Goal: Transaction & Acquisition: Purchase product/service

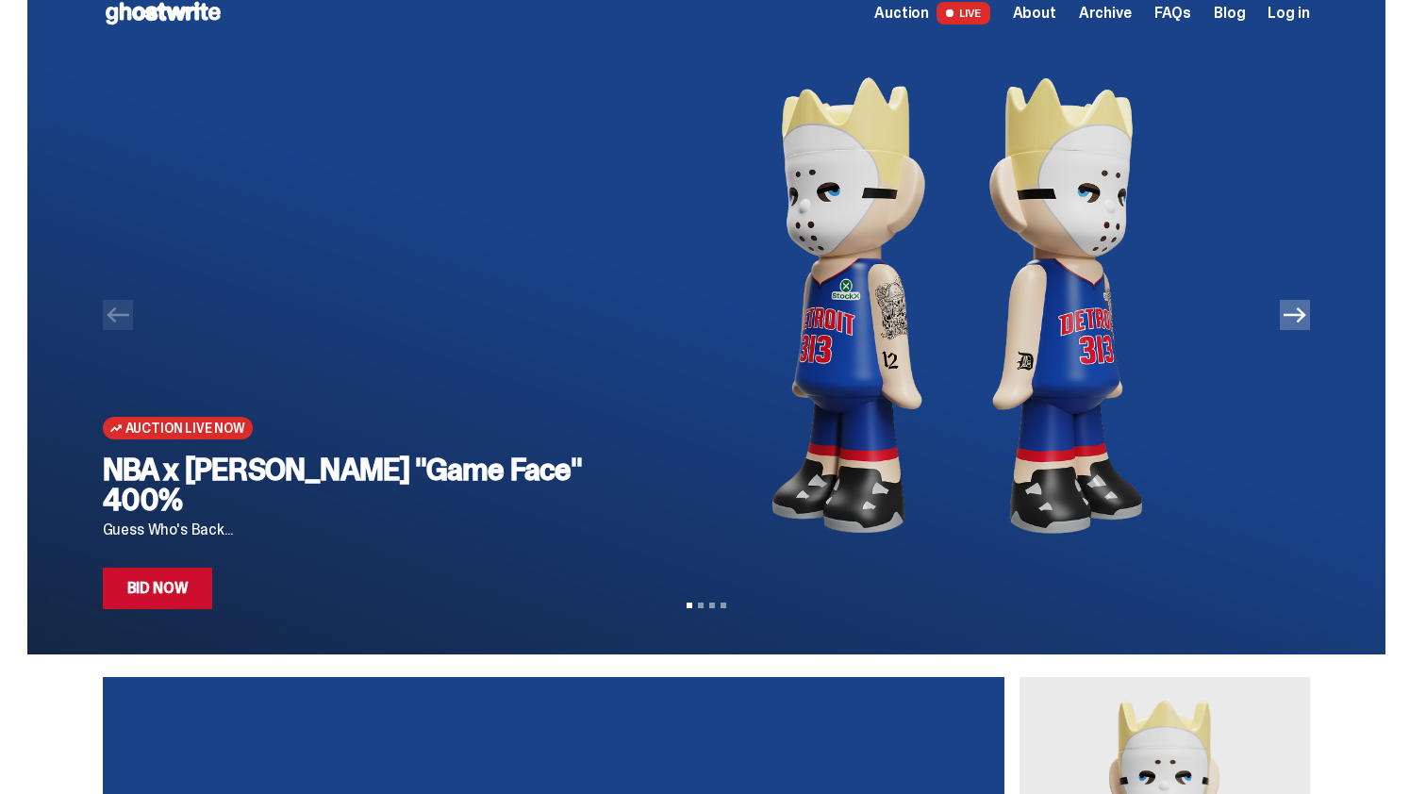
scroll to position [25, 0]
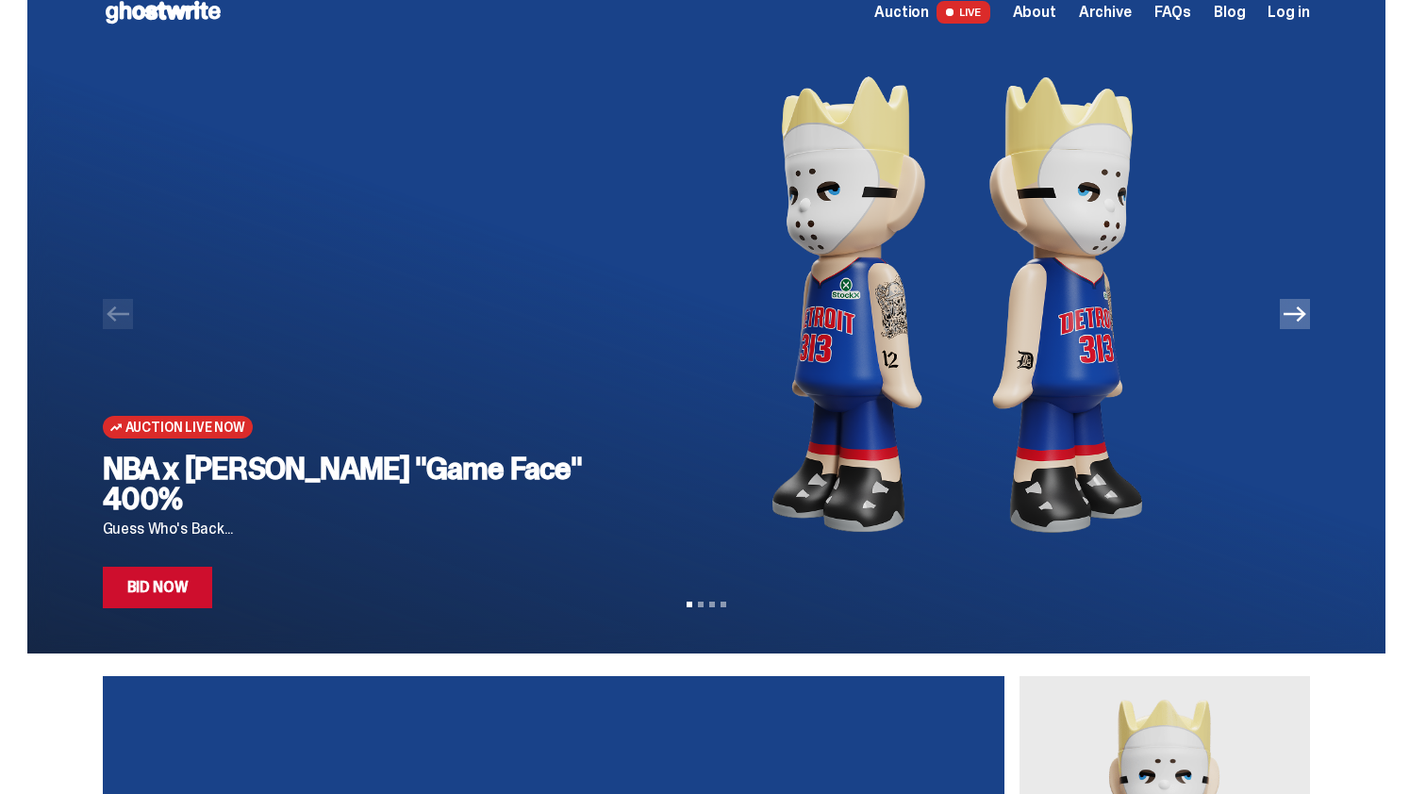
click at [148, 590] on link "Bid Now" at bounding box center [158, 588] width 110 height 42
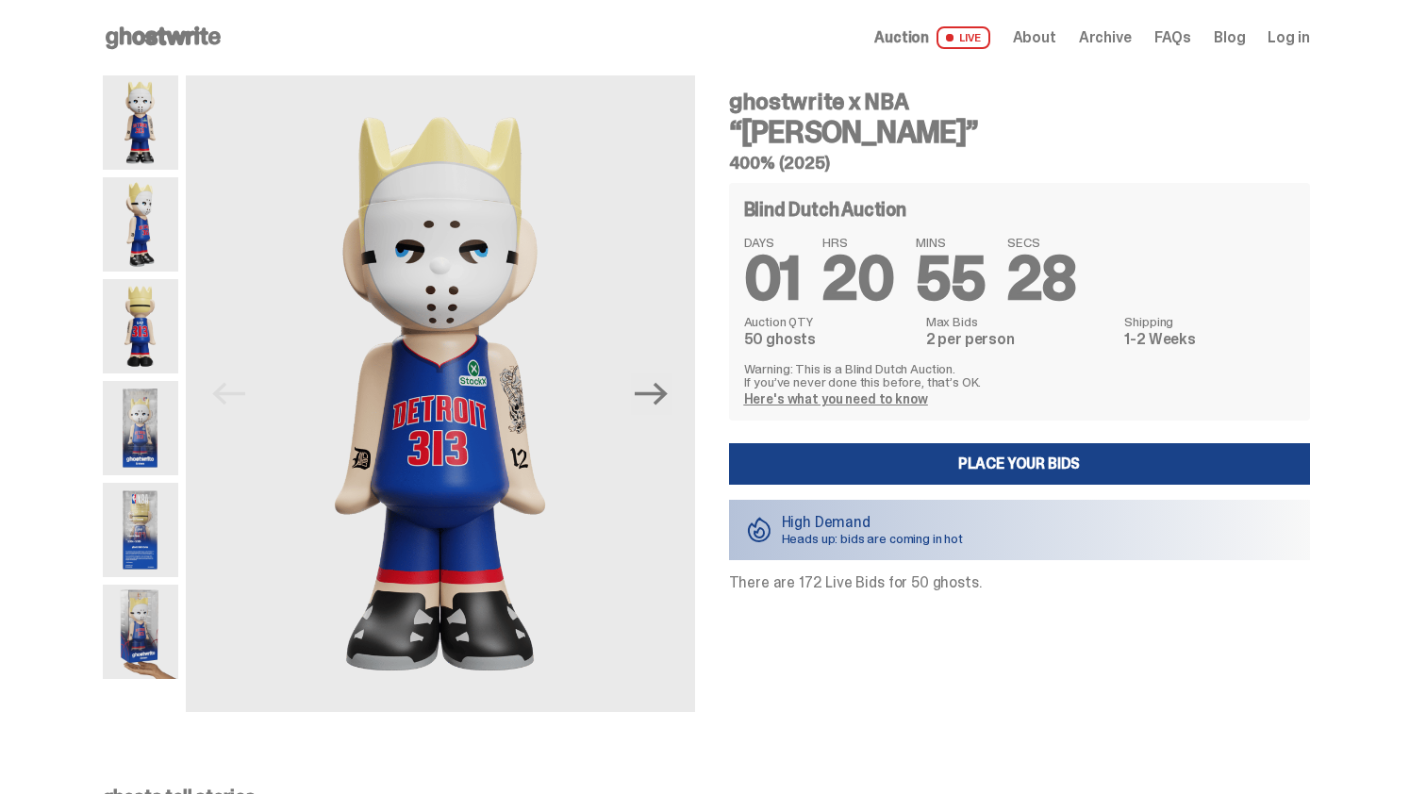
click at [139, 243] on img at bounding box center [140, 224] width 75 height 94
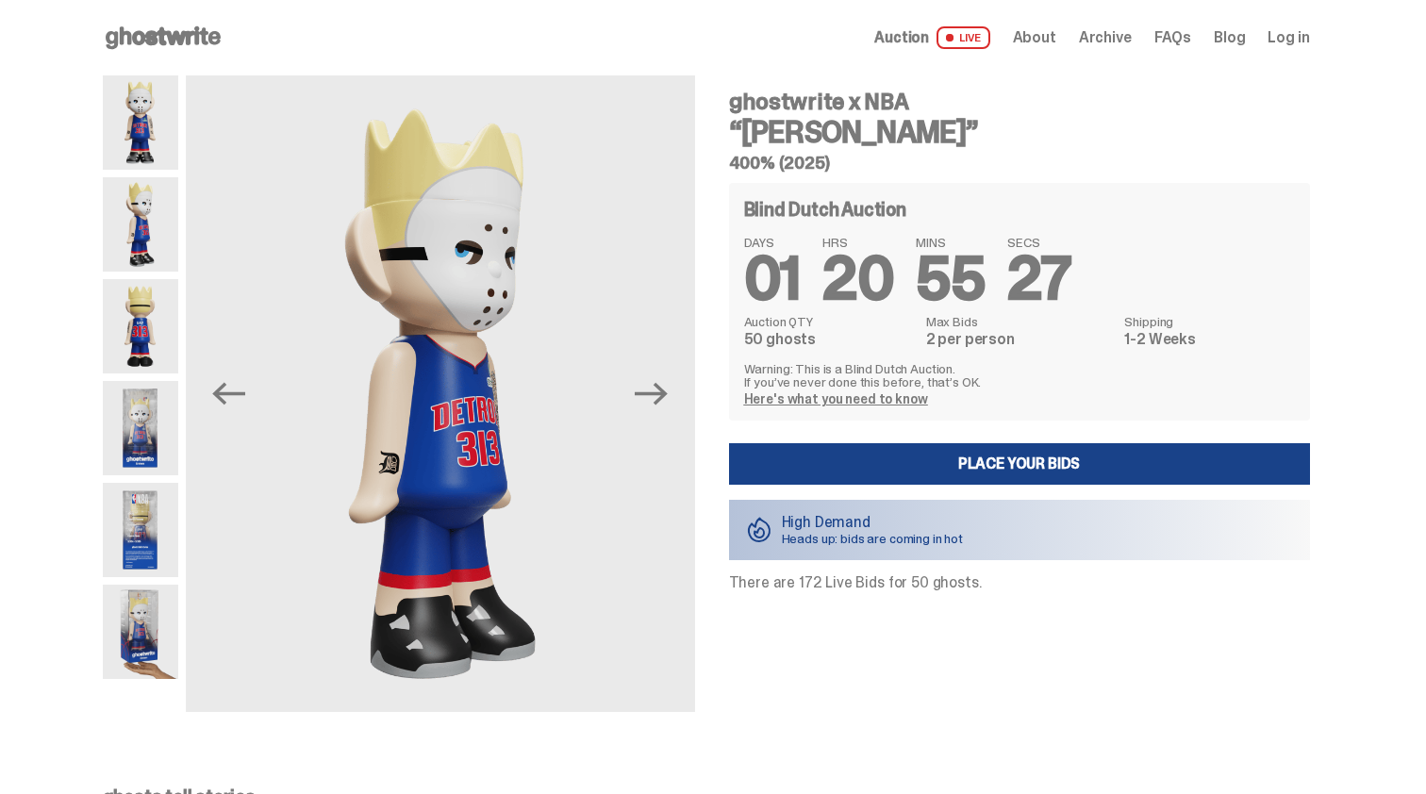
click at [149, 330] on img at bounding box center [140, 326] width 75 height 94
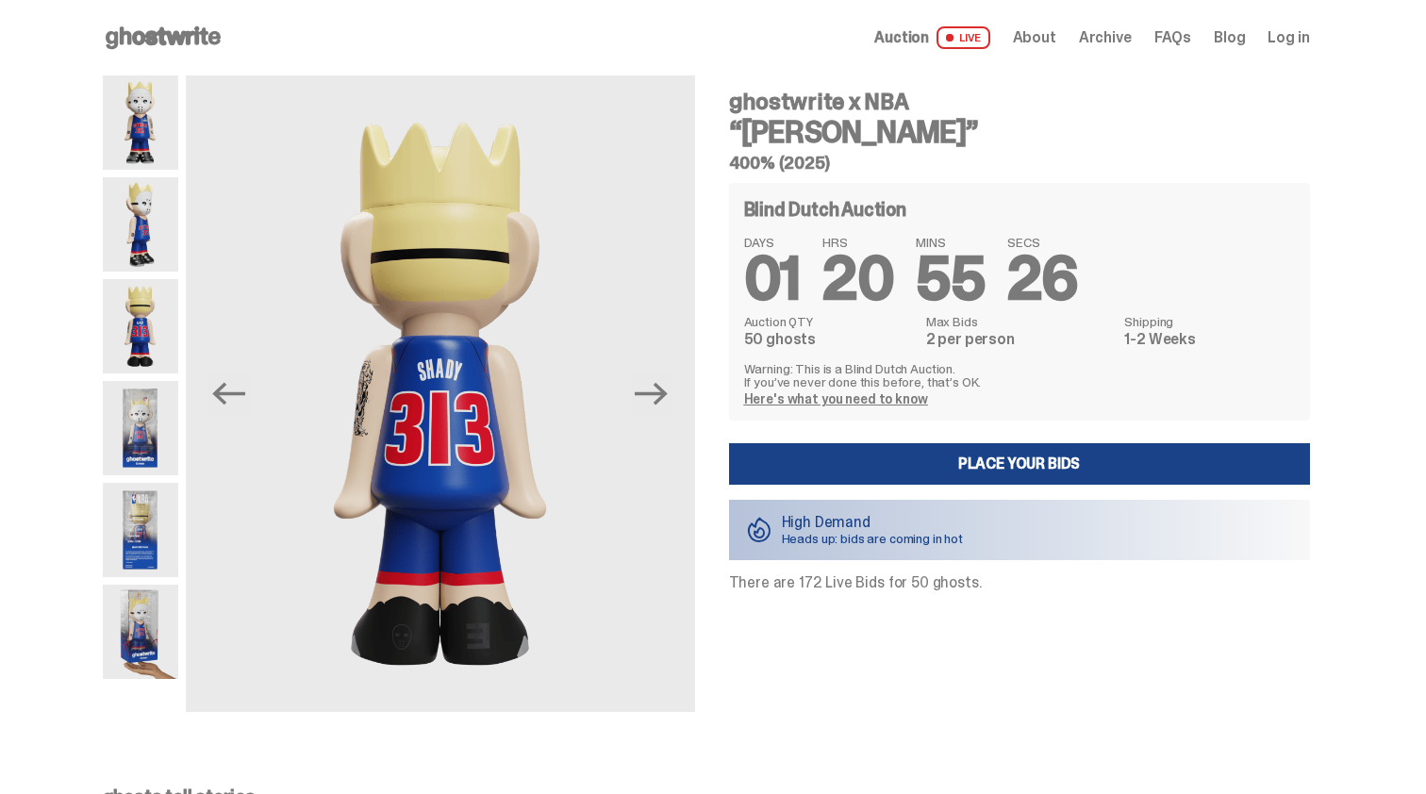
click at [150, 418] on img at bounding box center [140, 428] width 75 height 94
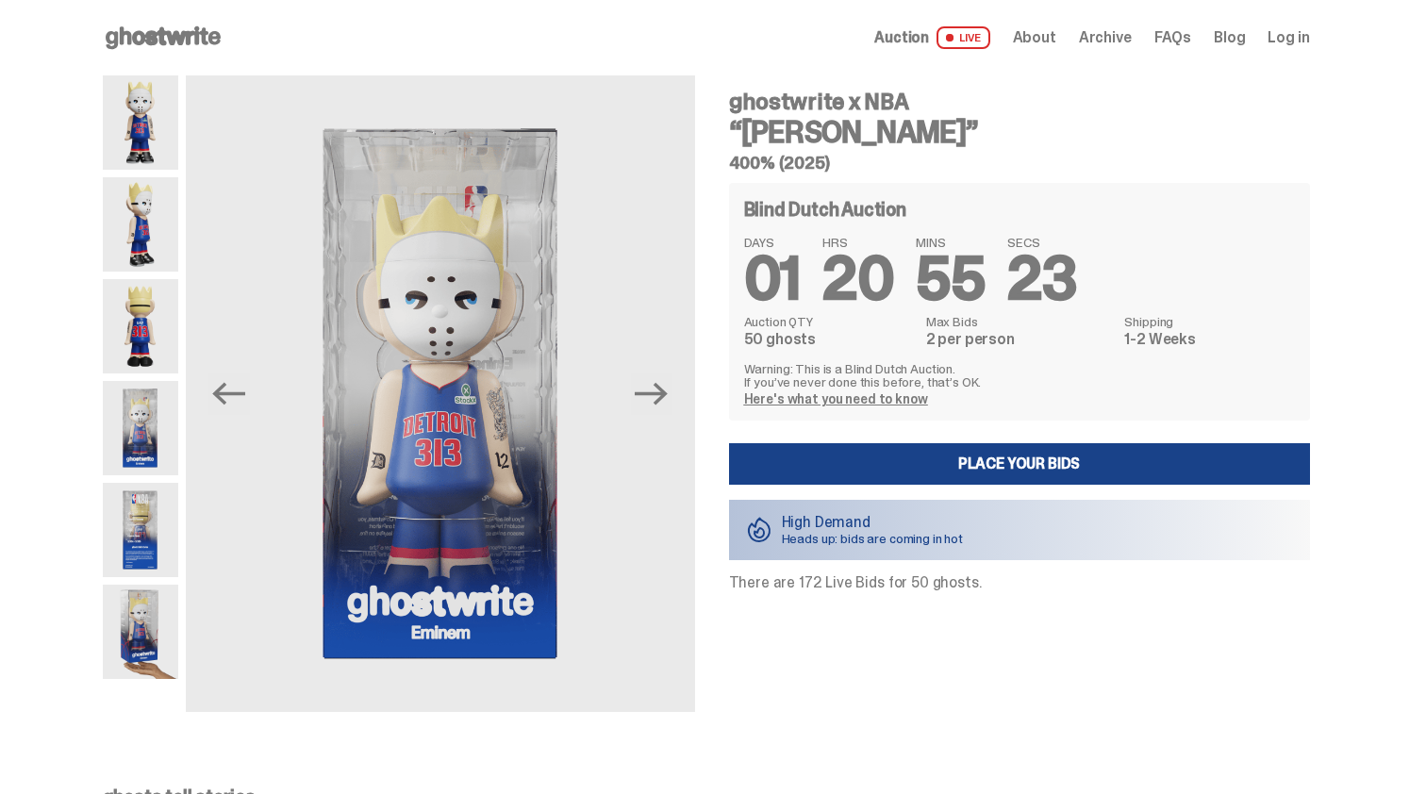
click at [144, 499] on img at bounding box center [140, 530] width 75 height 94
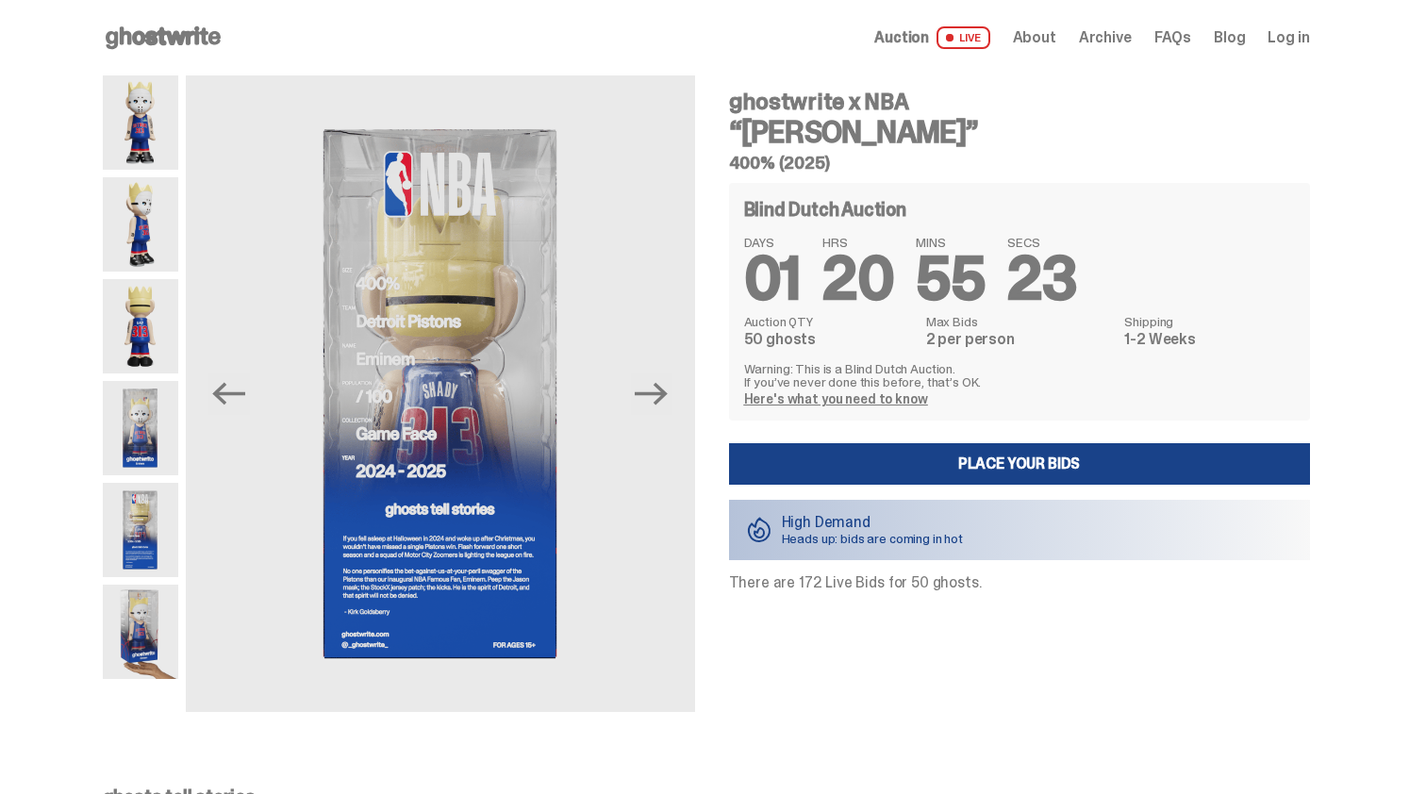
click at [134, 584] on div at bounding box center [140, 393] width 75 height 637
click at [142, 599] on img at bounding box center [140, 632] width 75 height 94
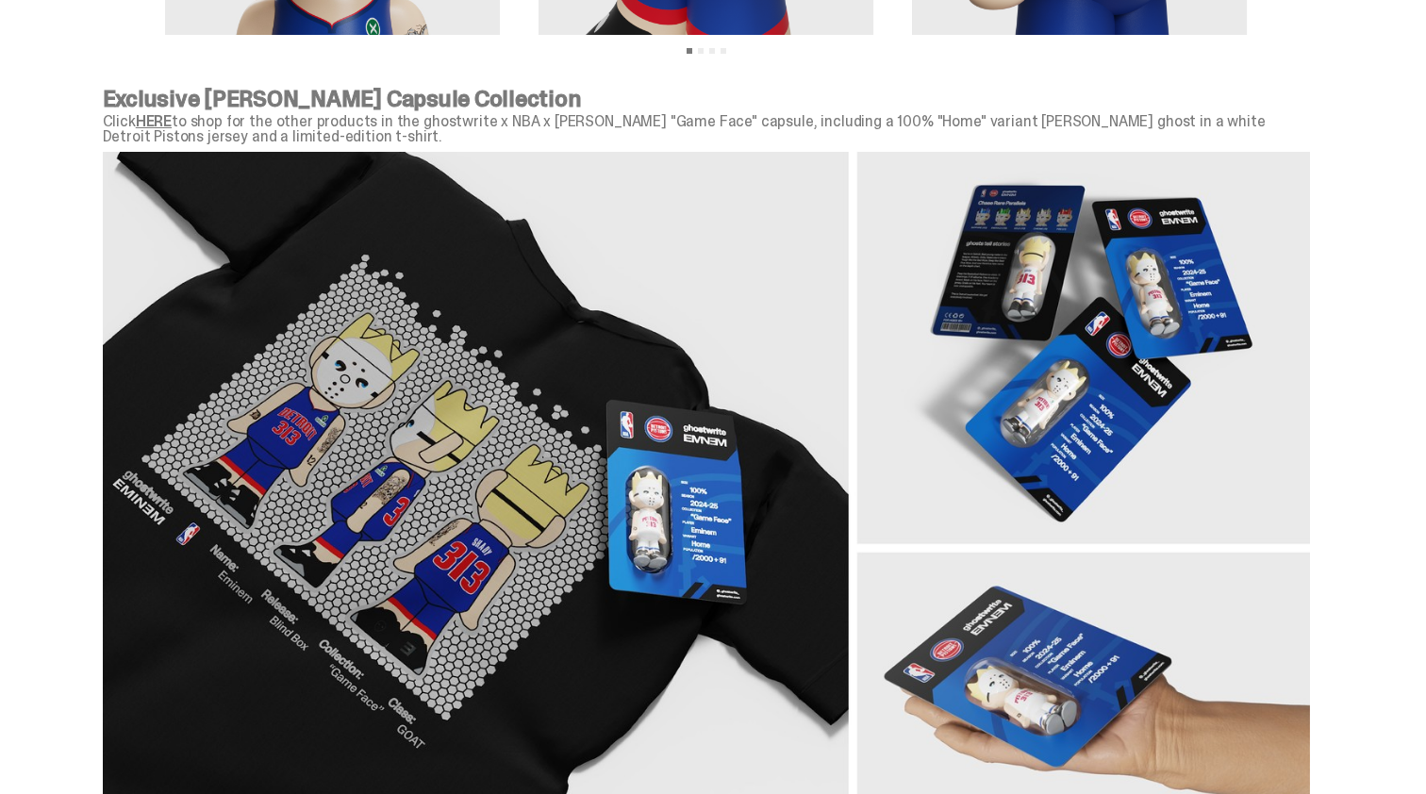
scroll to position [2245, 0]
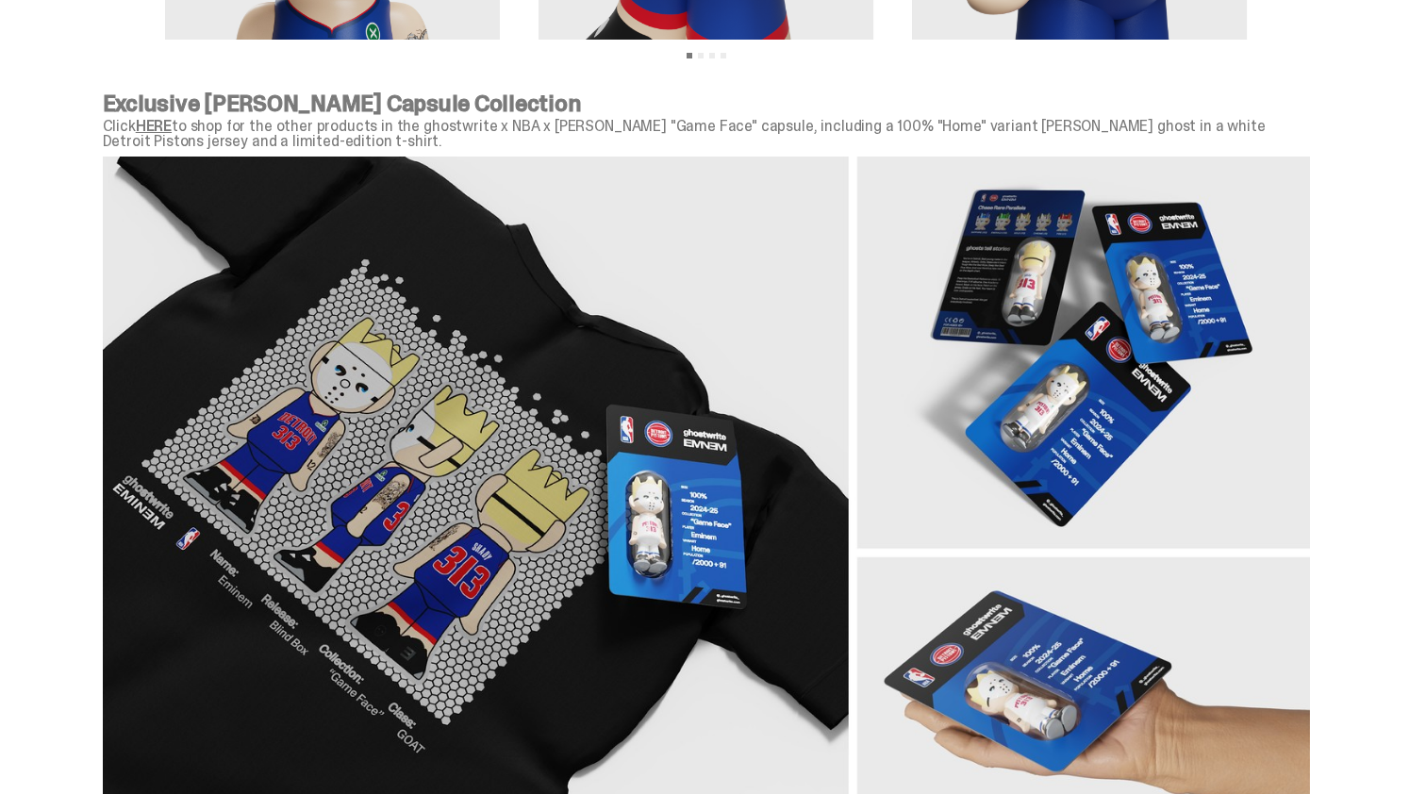
click at [169, 126] on link "HERE" at bounding box center [154, 126] width 36 height 20
